Goal: Transaction & Acquisition: Purchase product/service

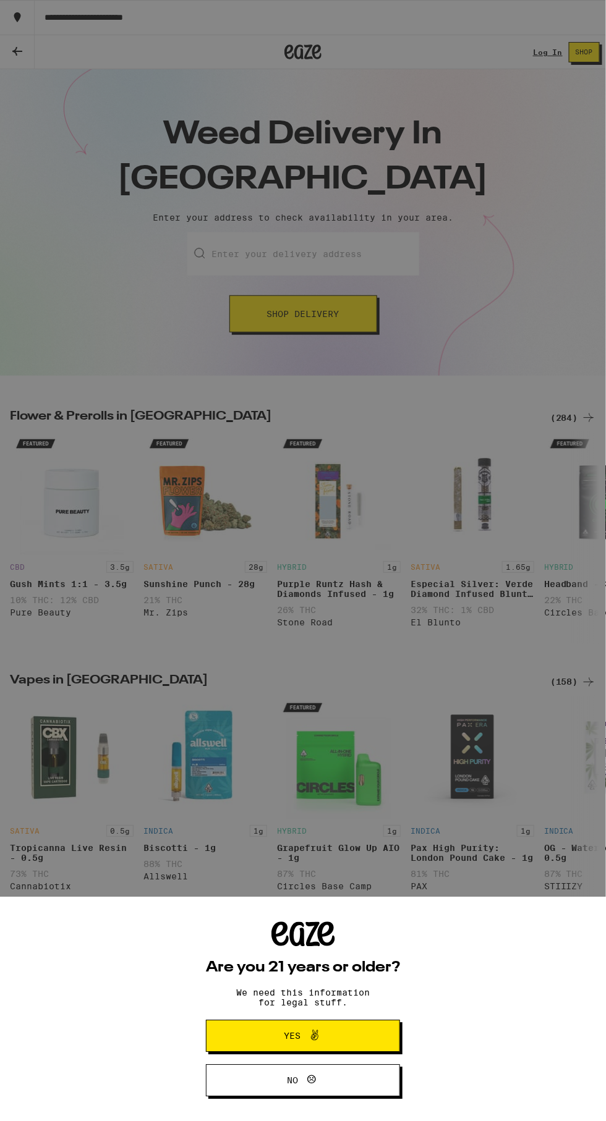
click at [338, 1033] on span "Yes" at bounding box center [303, 1037] width 94 height 16
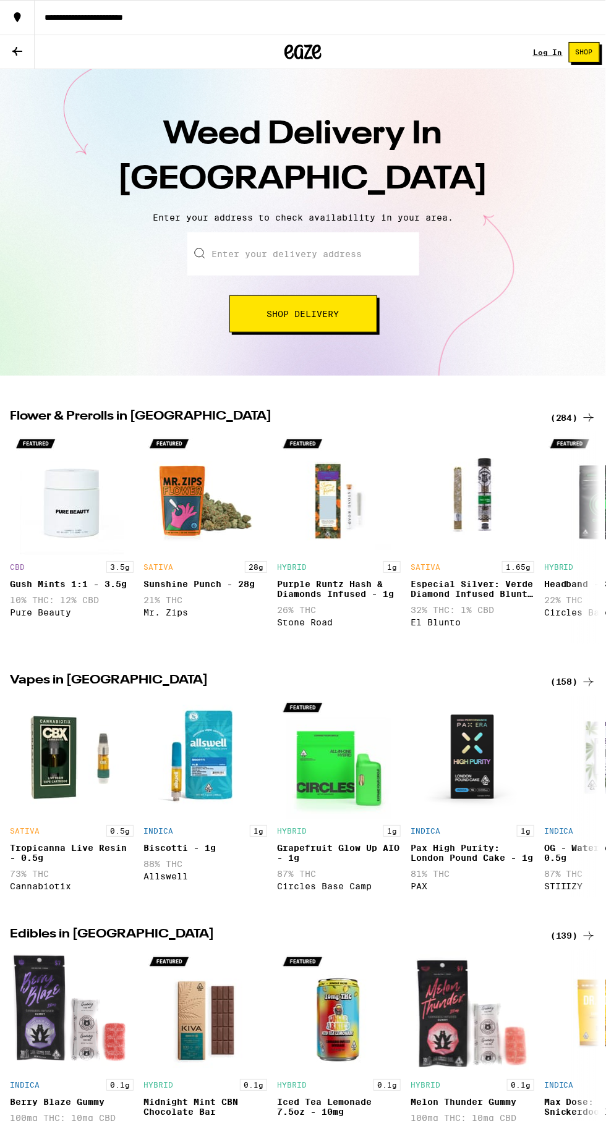
click at [323, 312] on span "Shop Delivery" at bounding box center [303, 314] width 72 height 9
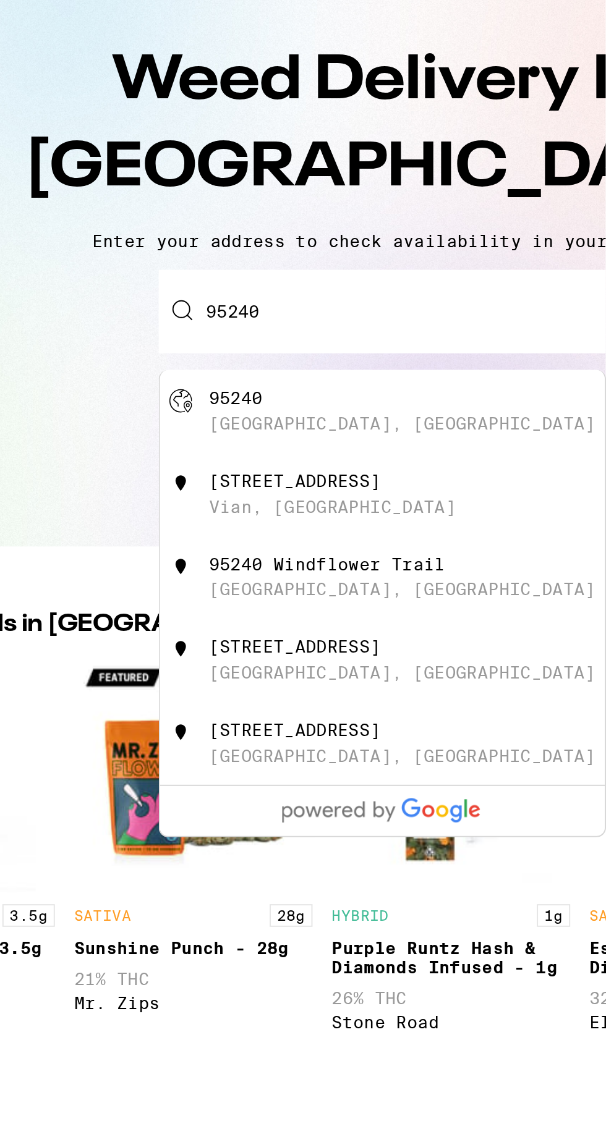
click at [229, 304] on div "95240" at bounding box center [227, 299] width 28 height 10
type input "[GEOGRAPHIC_DATA]"
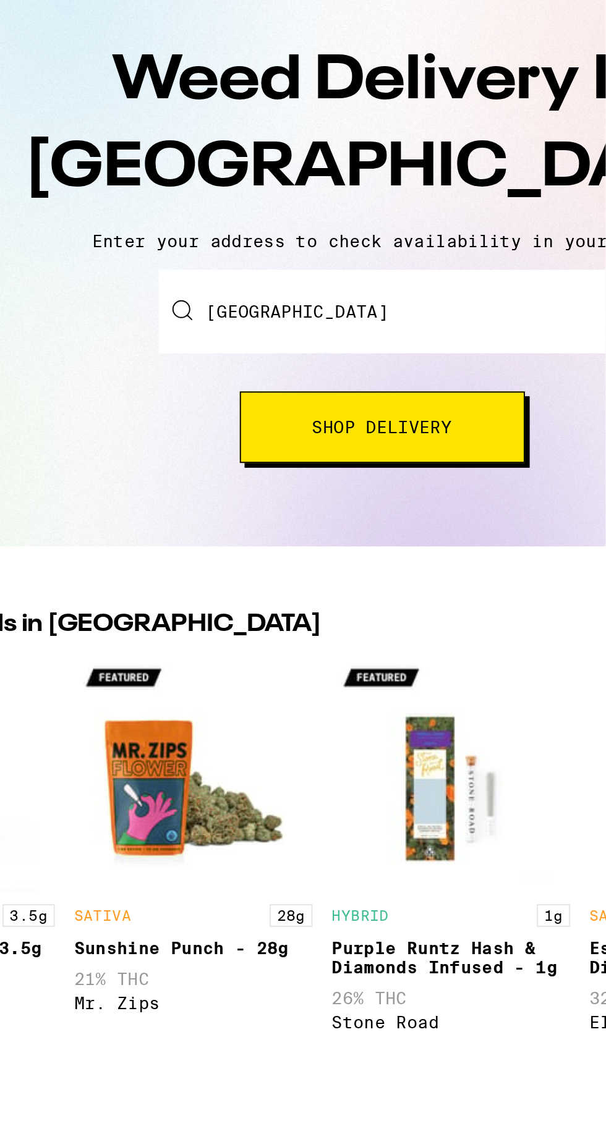
scroll to position [35, 0]
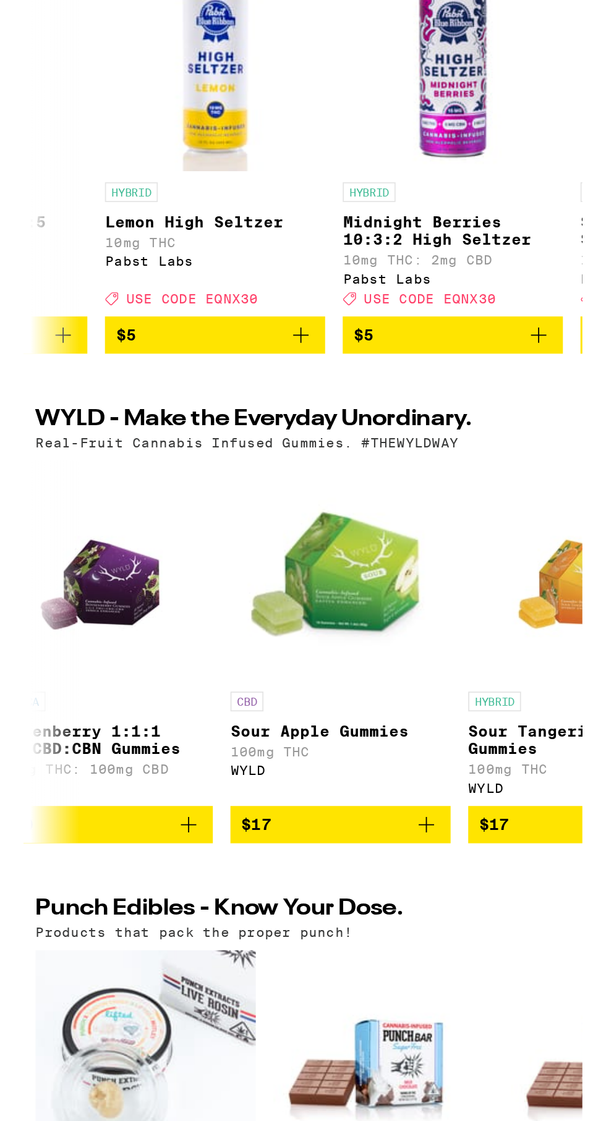
scroll to position [0, 431]
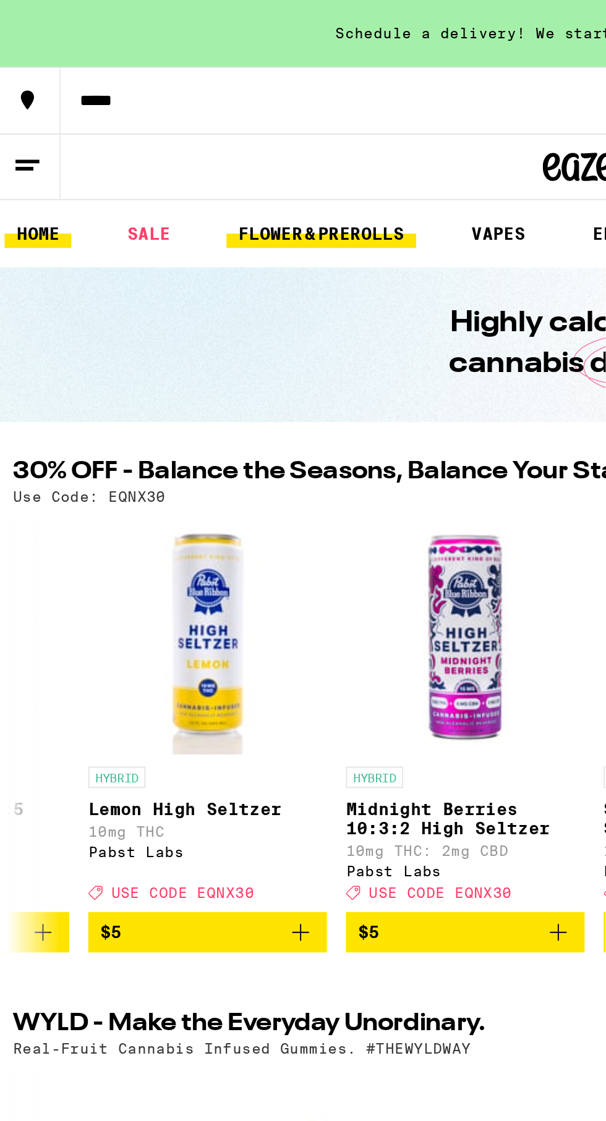
click at [166, 119] on link "FLOWER & PREROLLS" at bounding box center [170, 121] width 98 height 15
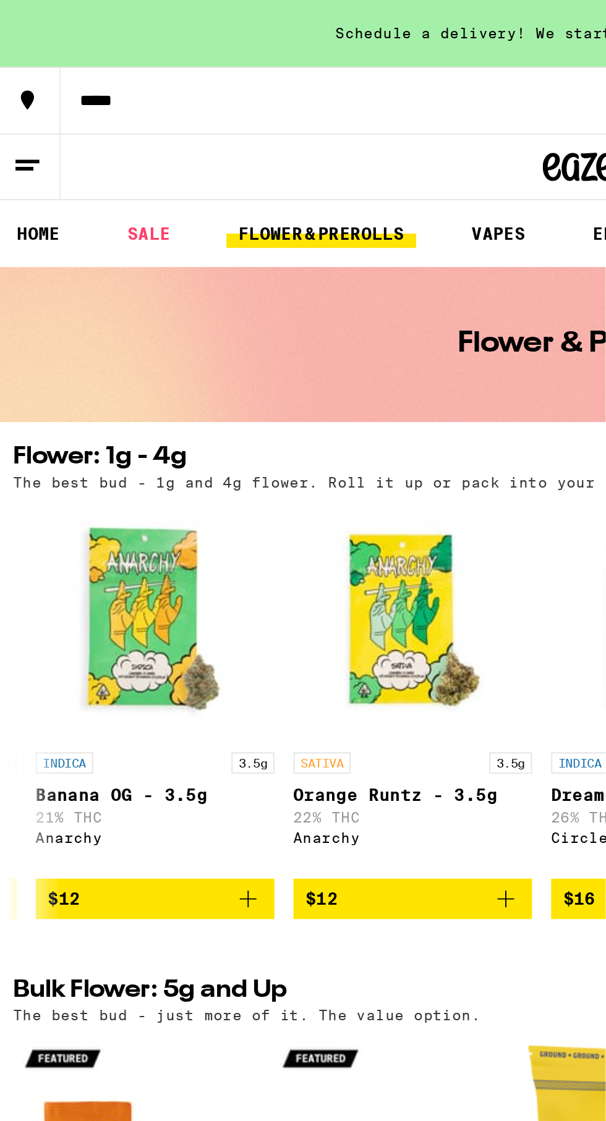
scroll to position [0, 257]
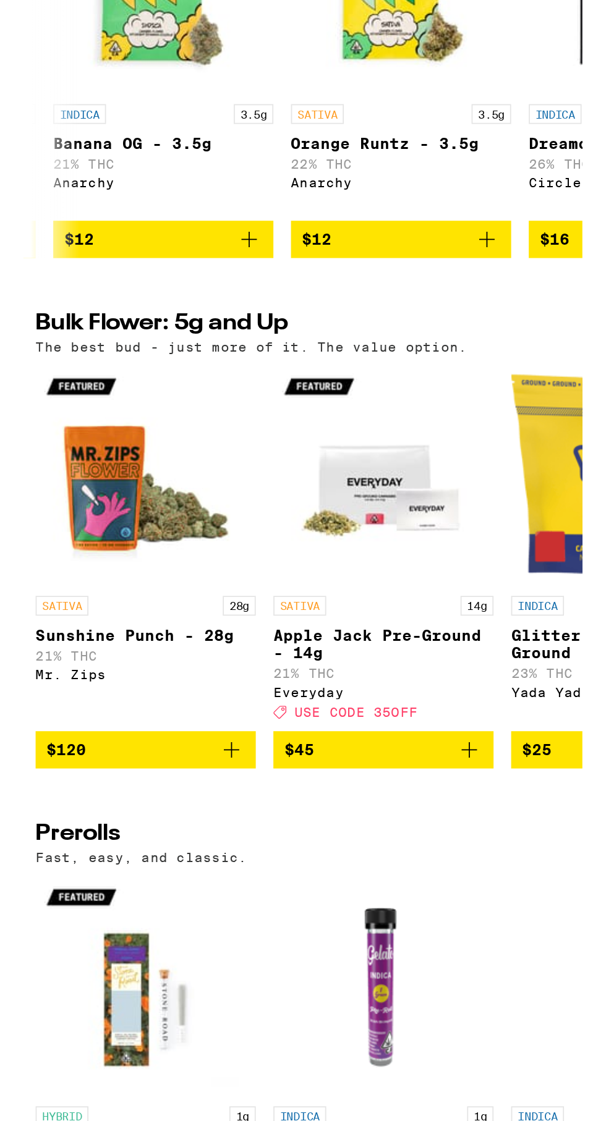
click at [62, 677] on div "SATIVA 28g" at bounding box center [72, 671] width 124 height 11
